Goal: Transaction & Acquisition: Purchase product/service

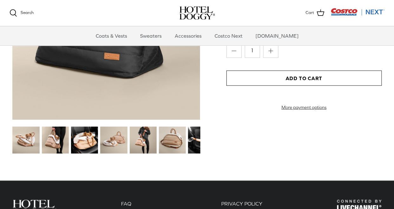
scroll to position [728, 0]
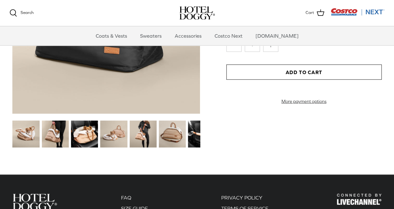
click at [169, 132] on img at bounding box center [172, 134] width 27 height 27
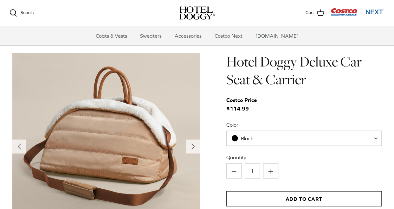
scroll to position [697, 0]
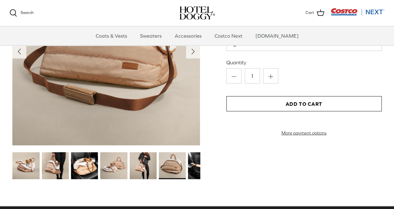
click at [26, 161] on img at bounding box center [25, 165] width 27 height 27
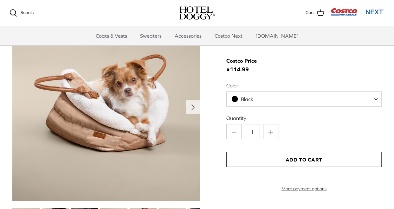
scroll to position [602, 0]
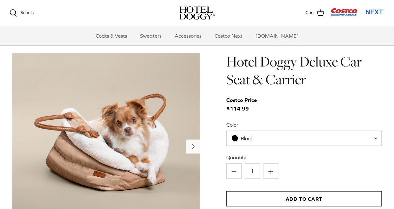
click at [193, 146] on polyline "Next" at bounding box center [193, 146] width 3 height 5
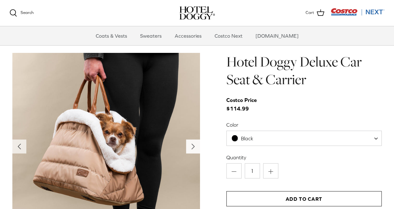
click at [193, 146] on polyline "Next" at bounding box center [193, 146] width 3 height 5
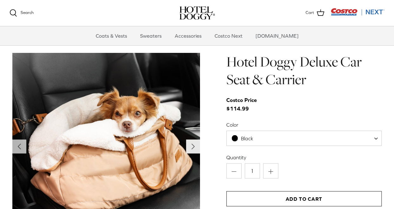
click at [193, 146] on polyline "Next" at bounding box center [193, 146] width 3 height 5
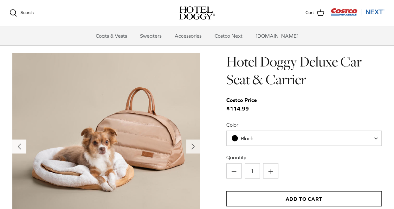
click at [22, 145] on icon "Left" at bounding box center [19, 147] width 10 height 10
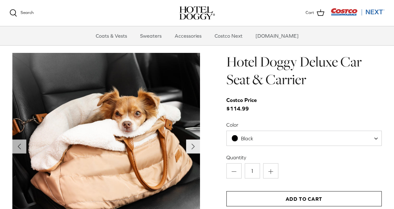
click at [191, 143] on icon "Right" at bounding box center [193, 147] width 10 height 10
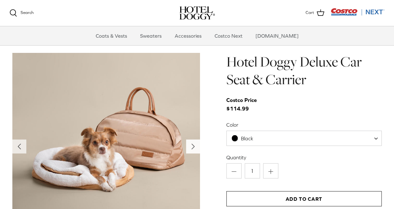
click at [191, 143] on icon "Right" at bounding box center [193, 147] width 10 height 10
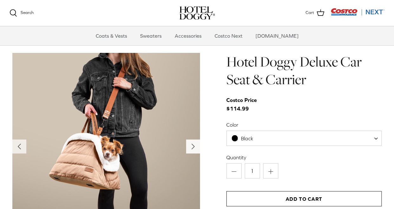
click at [191, 143] on icon "Right" at bounding box center [193, 147] width 10 height 10
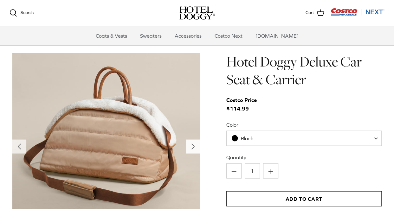
click at [191, 143] on icon "Right" at bounding box center [193, 147] width 10 height 10
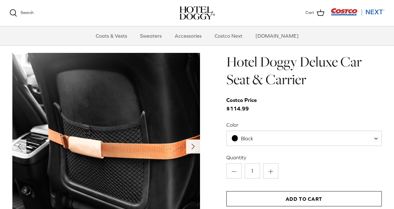
click at [191, 143] on icon "Right" at bounding box center [193, 147] width 10 height 10
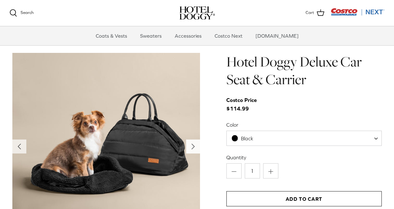
click at [191, 143] on icon "Right" at bounding box center [193, 147] width 10 height 10
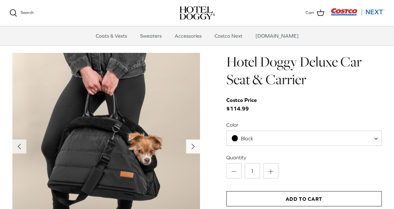
click at [191, 143] on icon "Right" at bounding box center [193, 147] width 10 height 10
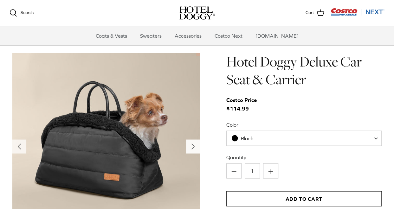
click at [191, 143] on icon "Right" at bounding box center [193, 147] width 10 height 10
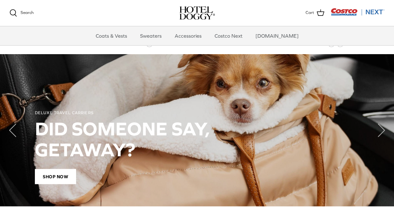
scroll to position [414, 0]
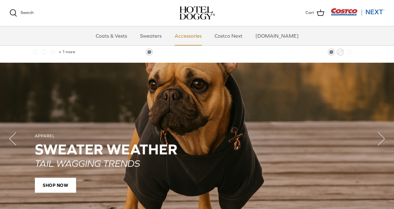
click at [200, 35] on link "Accessories" at bounding box center [188, 35] width 38 height 19
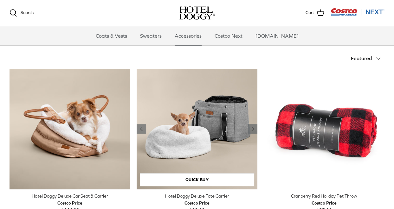
scroll to position [158, 0]
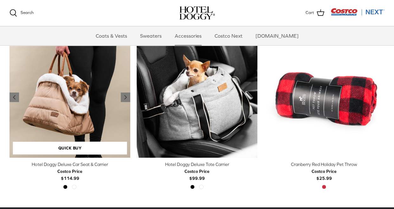
click at [91, 105] on img "Hotel Doggy Deluxe Car Seat & Carrier" at bounding box center [69, 97] width 121 height 121
